Goal: Information Seeking & Learning: Learn about a topic

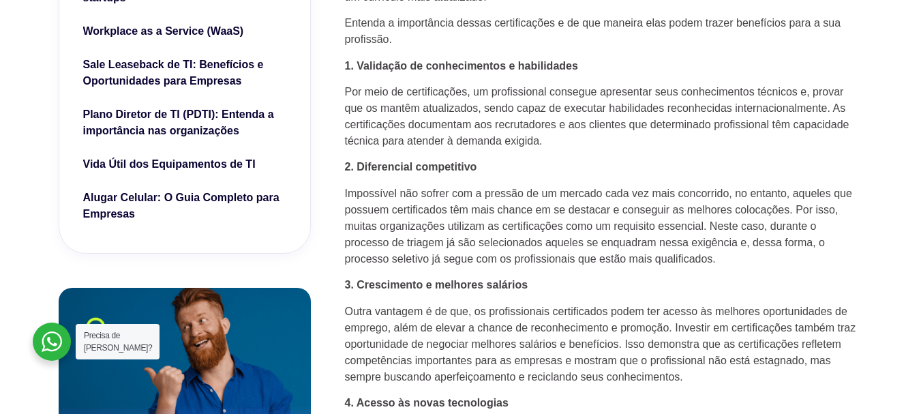
scroll to position [614, 0]
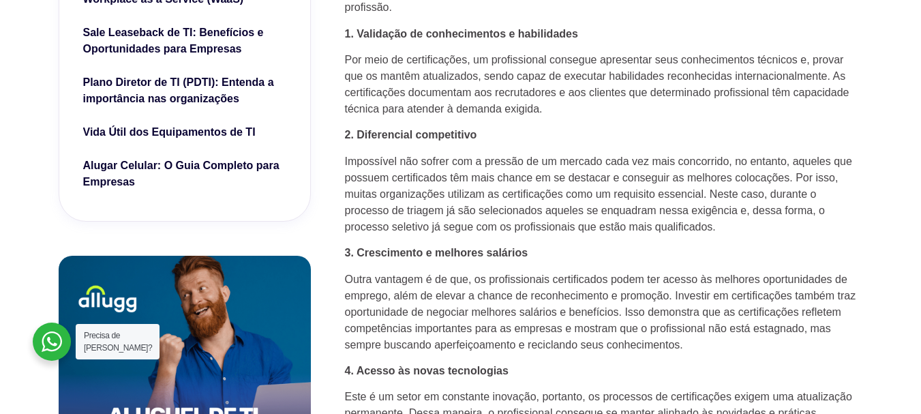
drag, startPoint x: 382, startPoint y: 187, endPoint x: 382, endPoint y: 176, distance: 10.9
drag, startPoint x: 382, startPoint y: 176, endPoint x: 355, endPoint y: 141, distance: 43.8
click at [355, 141] on p "2. Diferencial competitivo" at bounding box center [604, 135] width 518 height 16
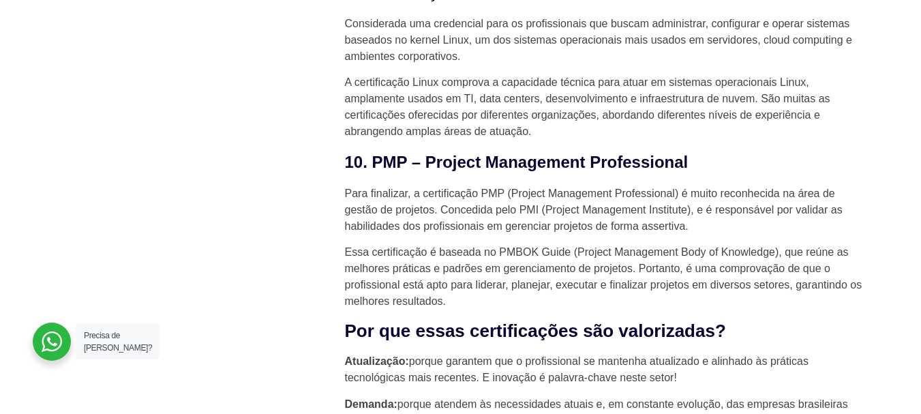
scroll to position [3068, 0]
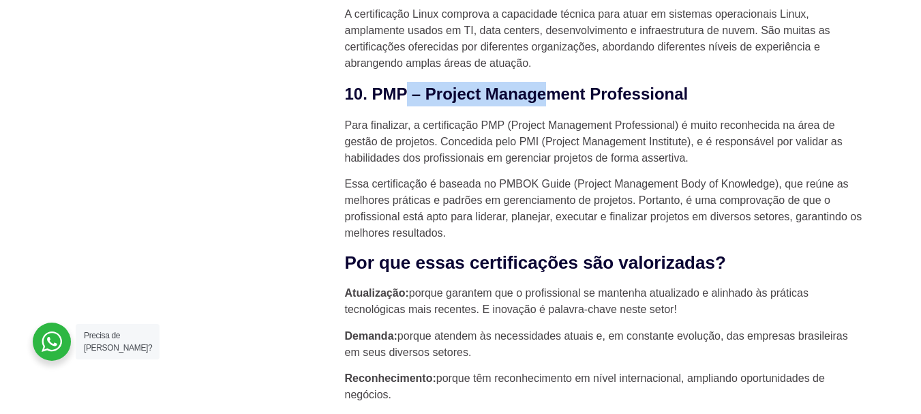
drag, startPoint x: 406, startPoint y: 69, endPoint x: 581, endPoint y: 74, distance: 175.3
click at [566, 82] on h3 "10. PMP – Project Management Professional" at bounding box center [604, 94] width 518 height 25
click at [581, 82] on h3 "10. PMP – Project Management Professional" at bounding box center [604, 94] width 518 height 25
drag, startPoint x: 540, startPoint y: 79, endPoint x: 490, endPoint y: 79, distance: 50.5
click at [490, 82] on h3 "10. PMP – Project Management Professional" at bounding box center [604, 94] width 518 height 25
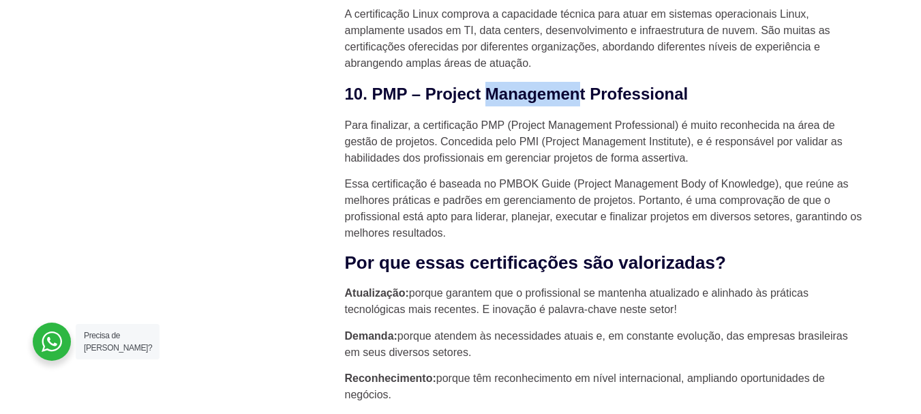
click at [487, 82] on h3 "10. PMP – Project Management Professional" at bounding box center [604, 94] width 518 height 25
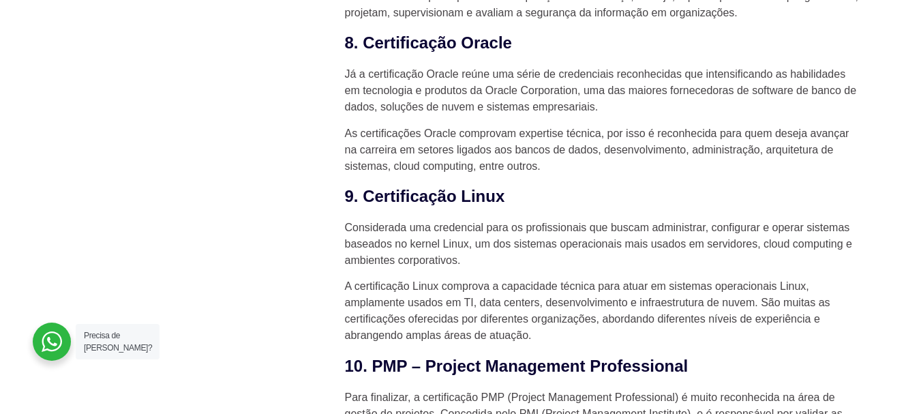
scroll to position [2796, 0]
drag, startPoint x: 696, startPoint y: 205, endPoint x: 809, endPoint y: 209, distance: 112.6
click at [809, 220] on p "Considerada uma credencial para os profissionais que buscam administrar, config…" at bounding box center [604, 244] width 518 height 49
drag, startPoint x: 809, startPoint y: 209, endPoint x: 730, endPoint y: 205, distance: 78.5
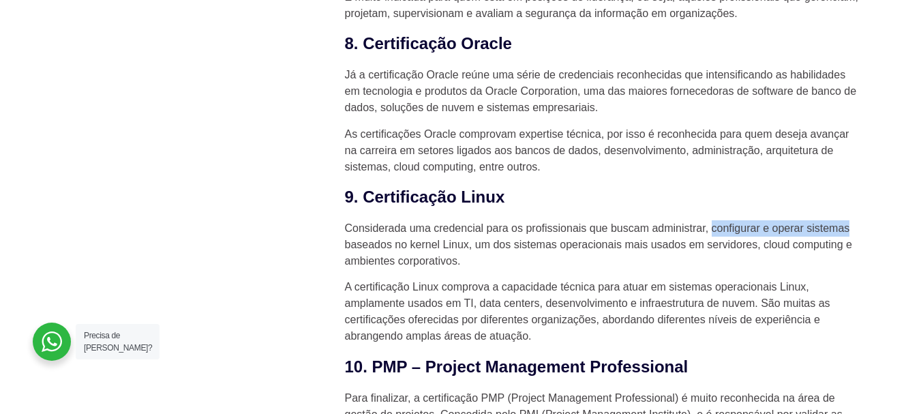
click at [732, 220] on p "Considerada uma credencial para os profissionais que buscam administrar, config…" at bounding box center [604, 244] width 518 height 49
click at [367, 227] on p "Considerada uma credencial para os profissionais que buscam administrar, config…" at bounding box center [604, 244] width 518 height 49
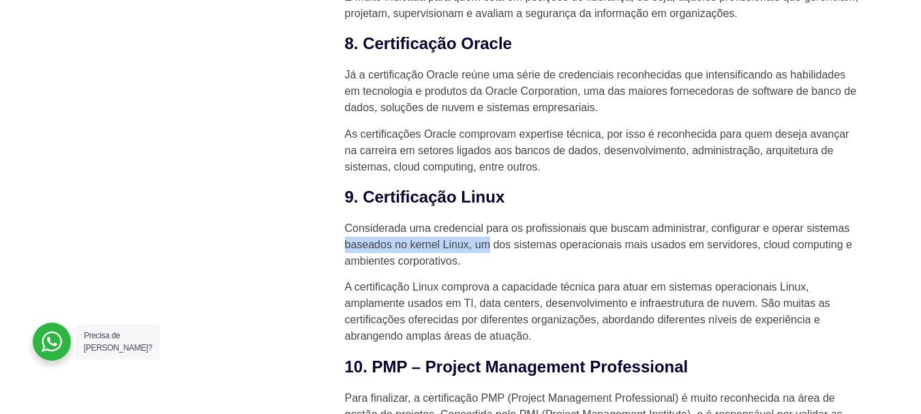
drag, startPoint x: 367, startPoint y: 227, endPoint x: 481, endPoint y: 228, distance: 113.9
click at [481, 228] on p "Considerada uma credencial para os profissionais que buscam administrar, config…" at bounding box center [604, 244] width 518 height 49
click at [513, 225] on p "Considerada uma credencial para os profissionais que buscam administrar, config…" at bounding box center [604, 244] width 518 height 49
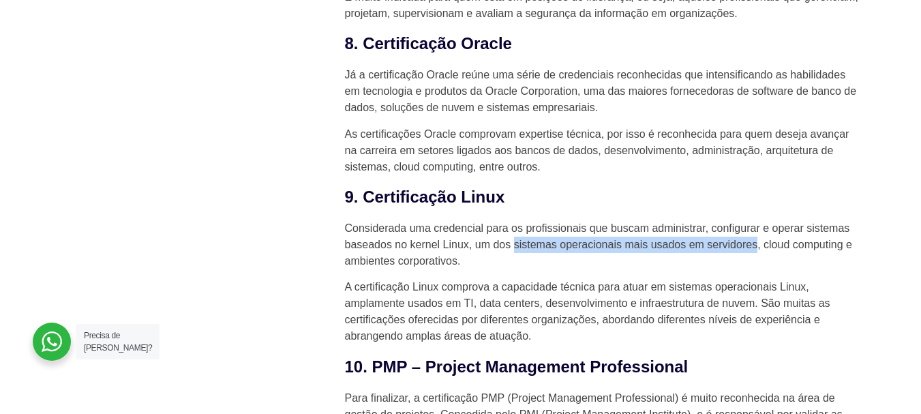
drag, startPoint x: 513, startPoint y: 225, endPoint x: 727, endPoint y: 215, distance: 214.3
click at [727, 220] on p "Considerada uma credencial para os profissionais que buscam administrar, config…" at bounding box center [604, 244] width 518 height 49
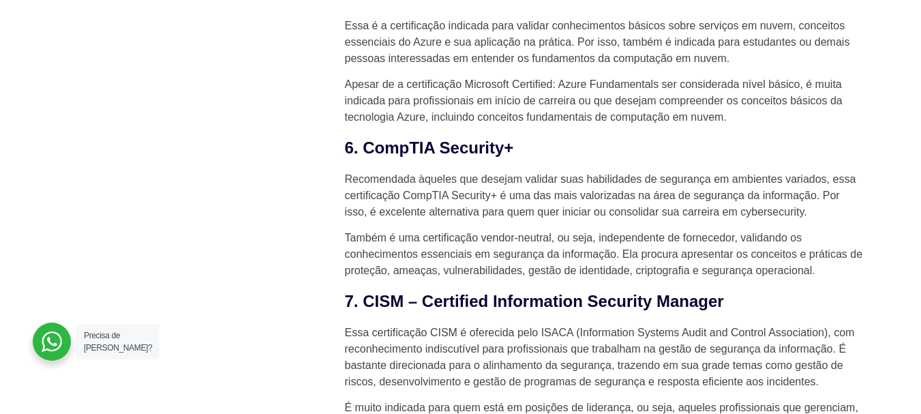
scroll to position [2386, 0]
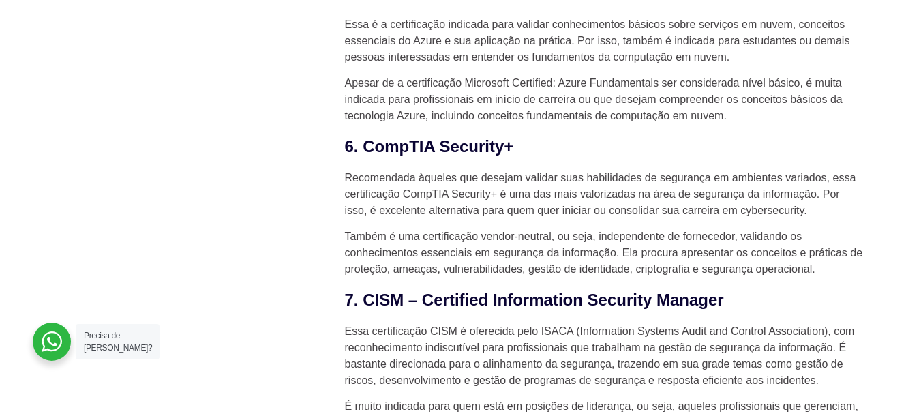
click at [373, 170] on p "Recomendada àqueles que desejam validar suas habilidades de segurança em ambien…" at bounding box center [604, 194] width 518 height 49
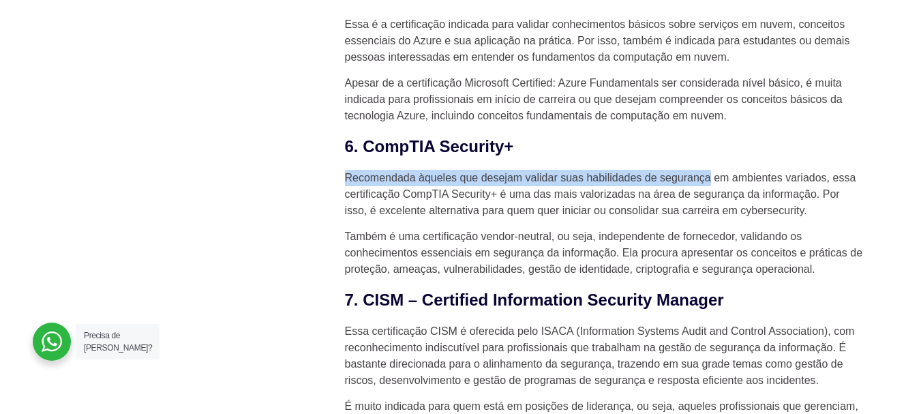
drag, startPoint x: 373, startPoint y: 155, endPoint x: 714, endPoint y: 158, distance: 340.9
click at [709, 170] on p "Recomendada àqueles que desejam validar suas habilidades de segurança em ambien…" at bounding box center [604, 194] width 518 height 49
click at [715, 170] on p "Recomendada àqueles que desejam validar suas habilidades de segurança em ambien…" at bounding box center [604, 194] width 518 height 49
drag, startPoint x: 715, startPoint y: 158, endPoint x: 436, endPoint y: 149, distance: 279.0
click at [436, 170] on p "Recomendada àqueles que desejam validar suas habilidades de segurança em ambien…" at bounding box center [604, 194] width 518 height 49
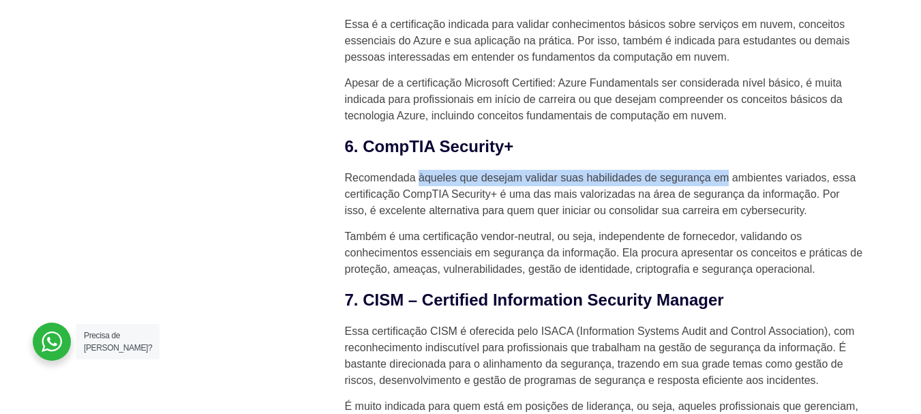
click at [436, 170] on p "Recomendada àqueles que desejam validar suas habilidades de segurança em ambien…" at bounding box center [604, 194] width 518 height 49
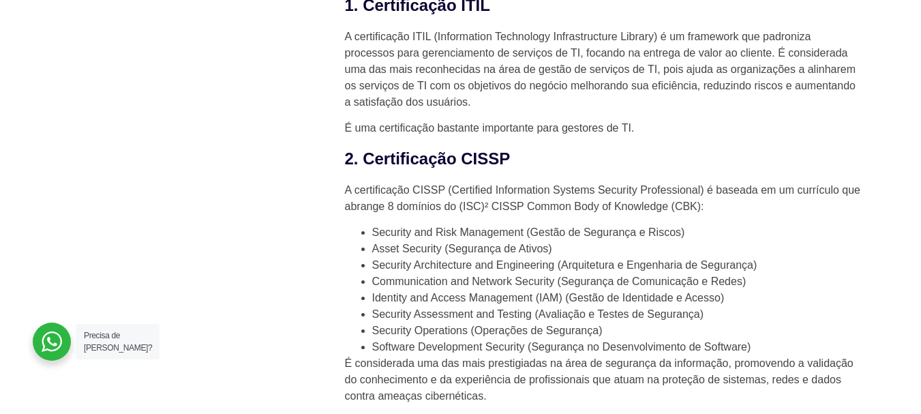
scroll to position [1636, 0]
